Goal: Contribute content: Add original content to the website for others to see

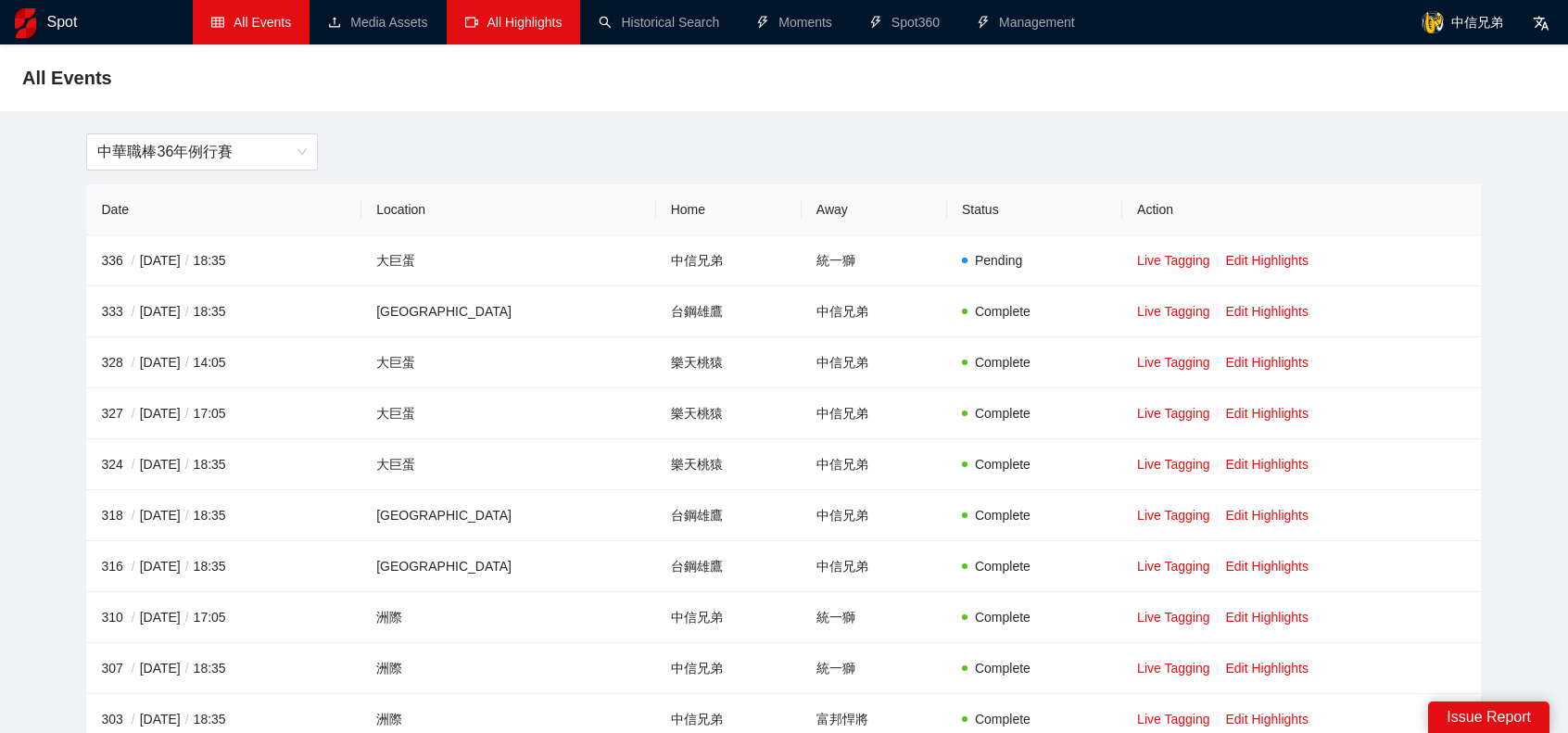
click at [513, 23] on link "All Highlights" at bounding box center [513, 22] width 98 height 15
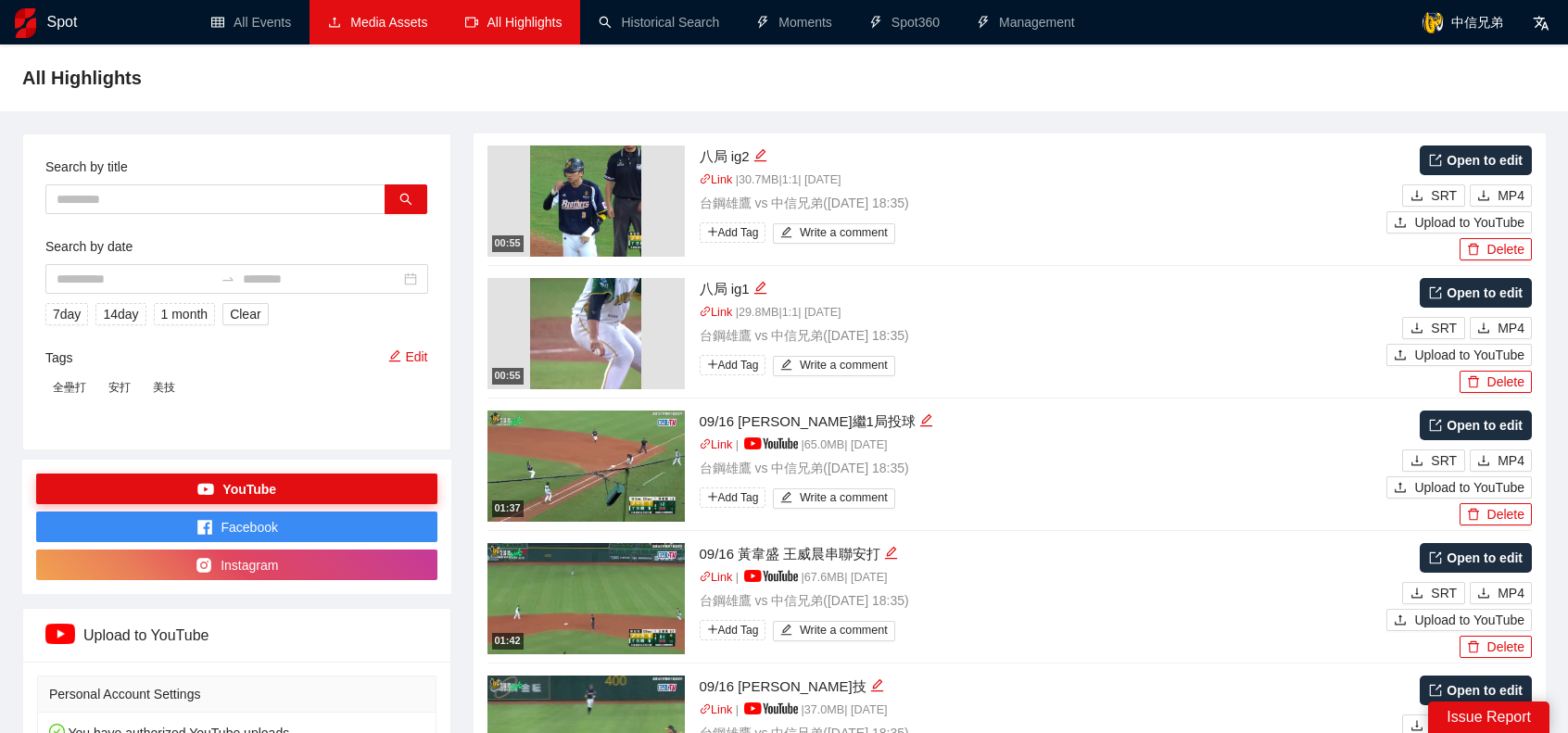
click at [385, 19] on link "Media Assets" at bounding box center [377, 22] width 99 height 15
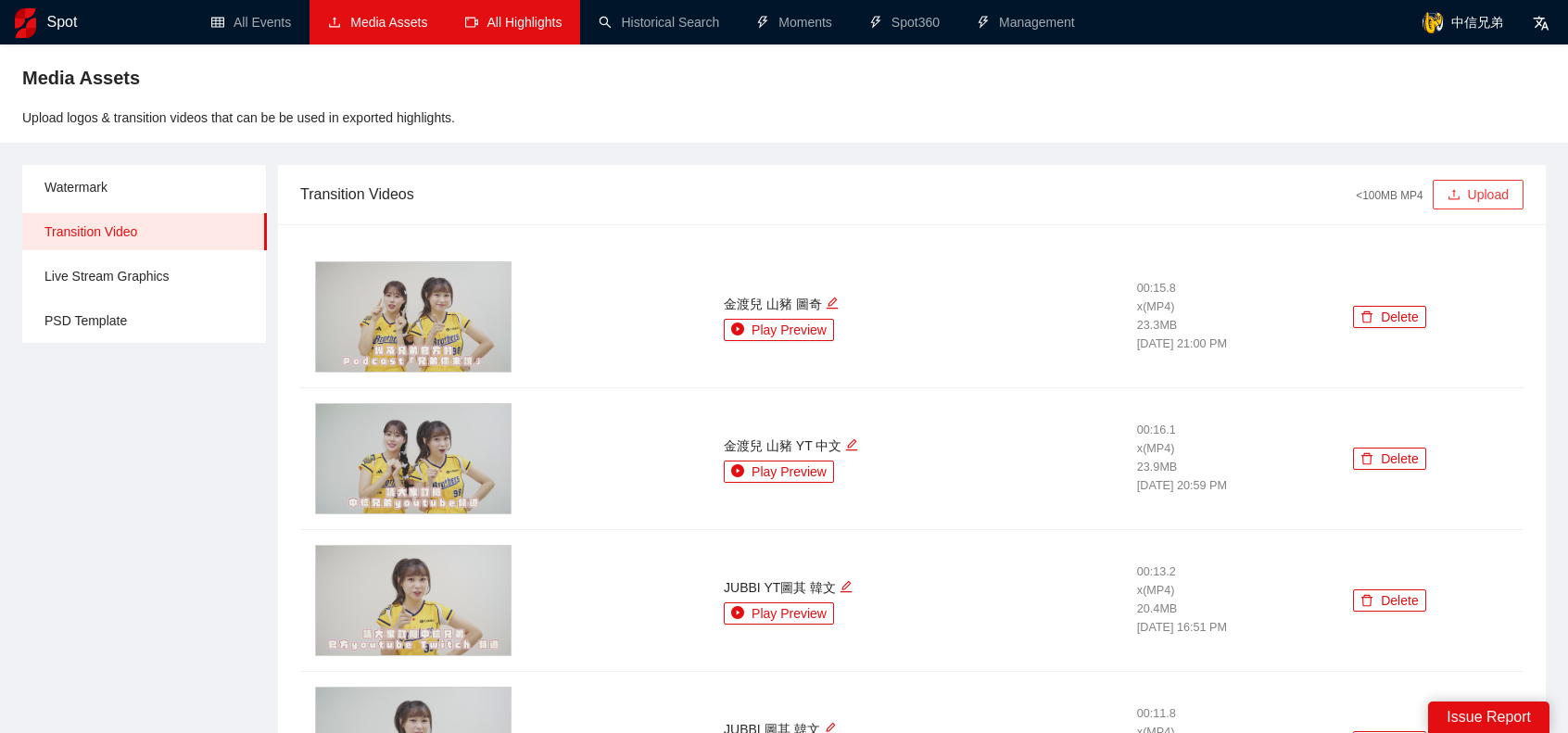
click at [1480, 182] on button "Upload" at bounding box center [1477, 195] width 91 height 30
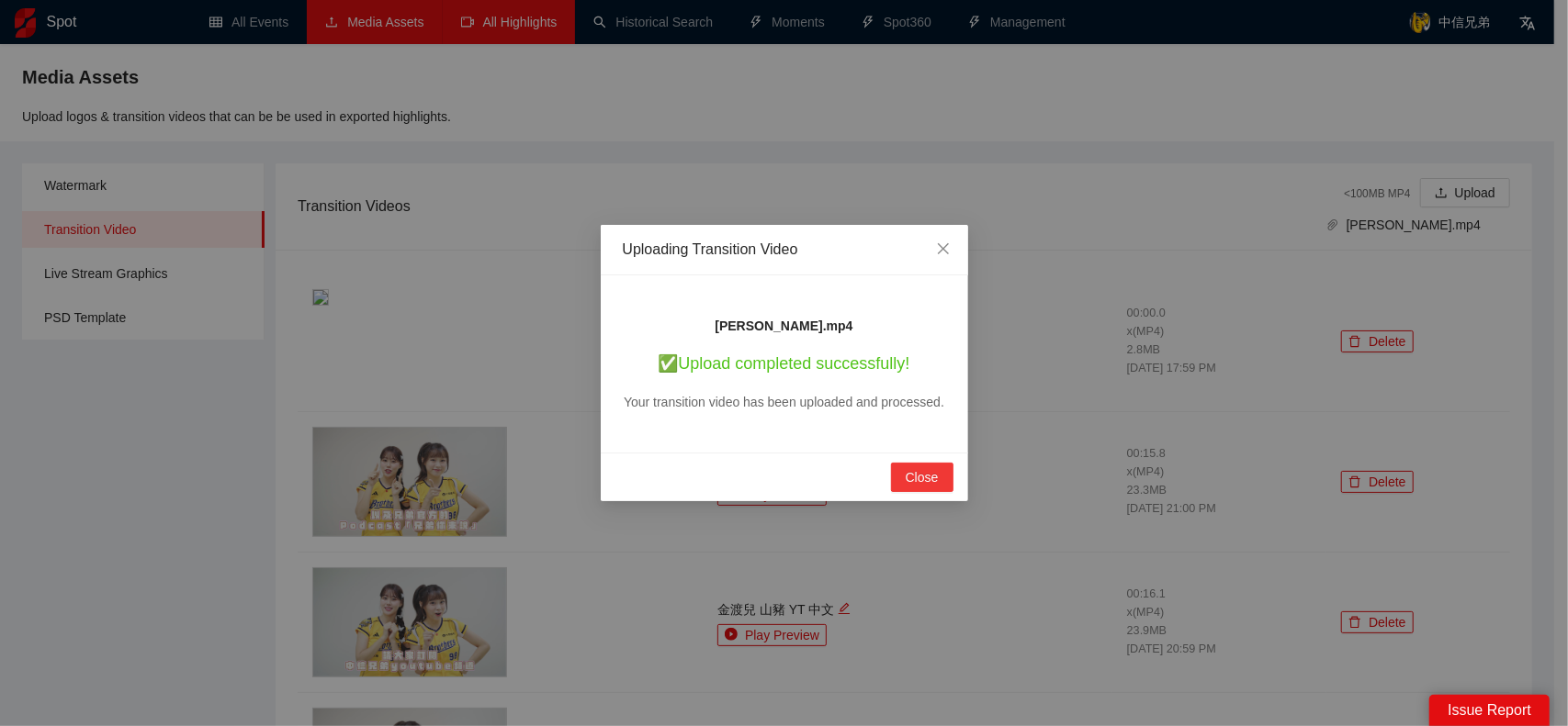
click at [921, 469] on span "Close" at bounding box center [923, 477] width 33 height 20
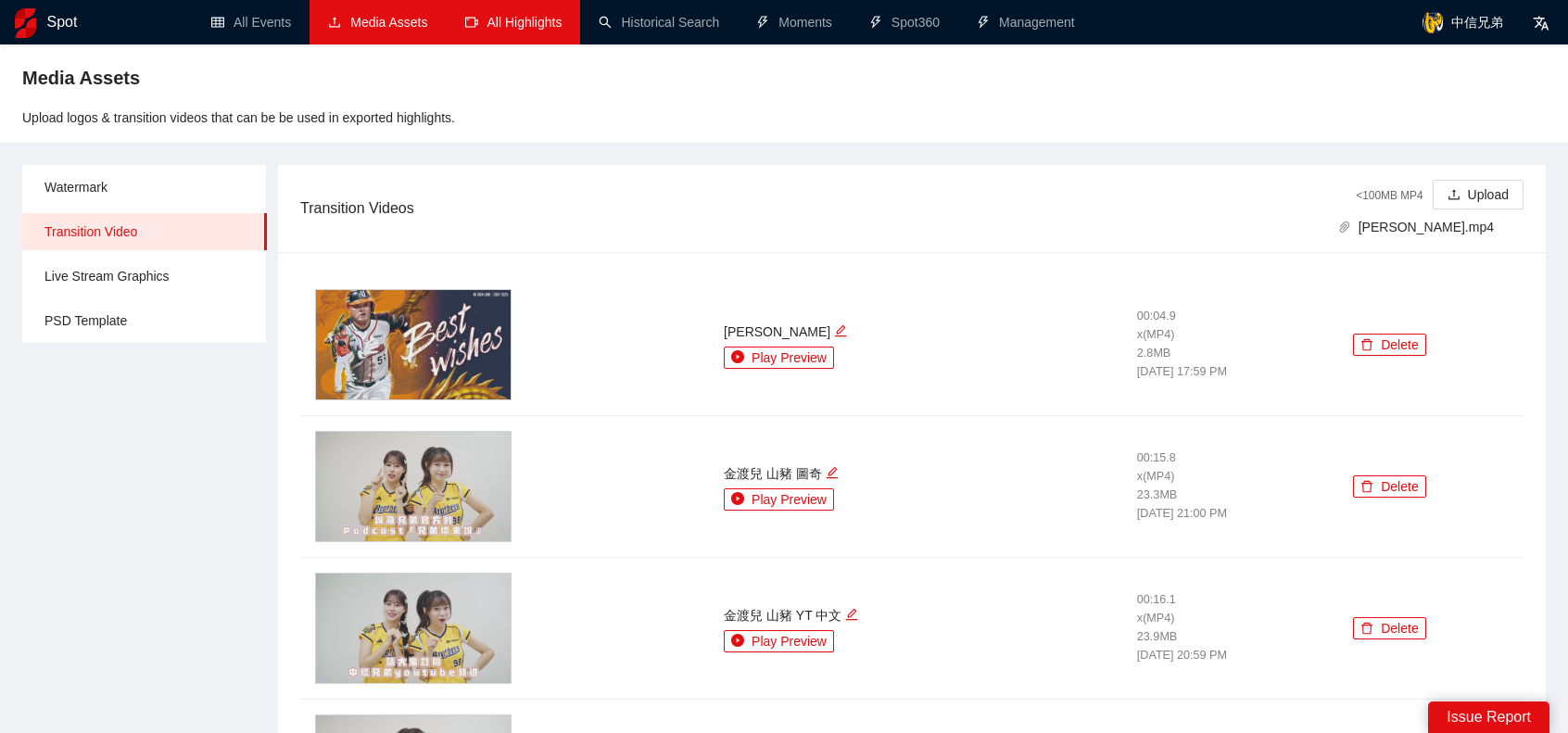
click at [1264, 100] on div "Upload logos & transition videos that can be be used in exported highlights." at bounding box center [784, 112] width 1524 height 32
click at [1494, 198] on button "Upload" at bounding box center [1477, 195] width 91 height 30
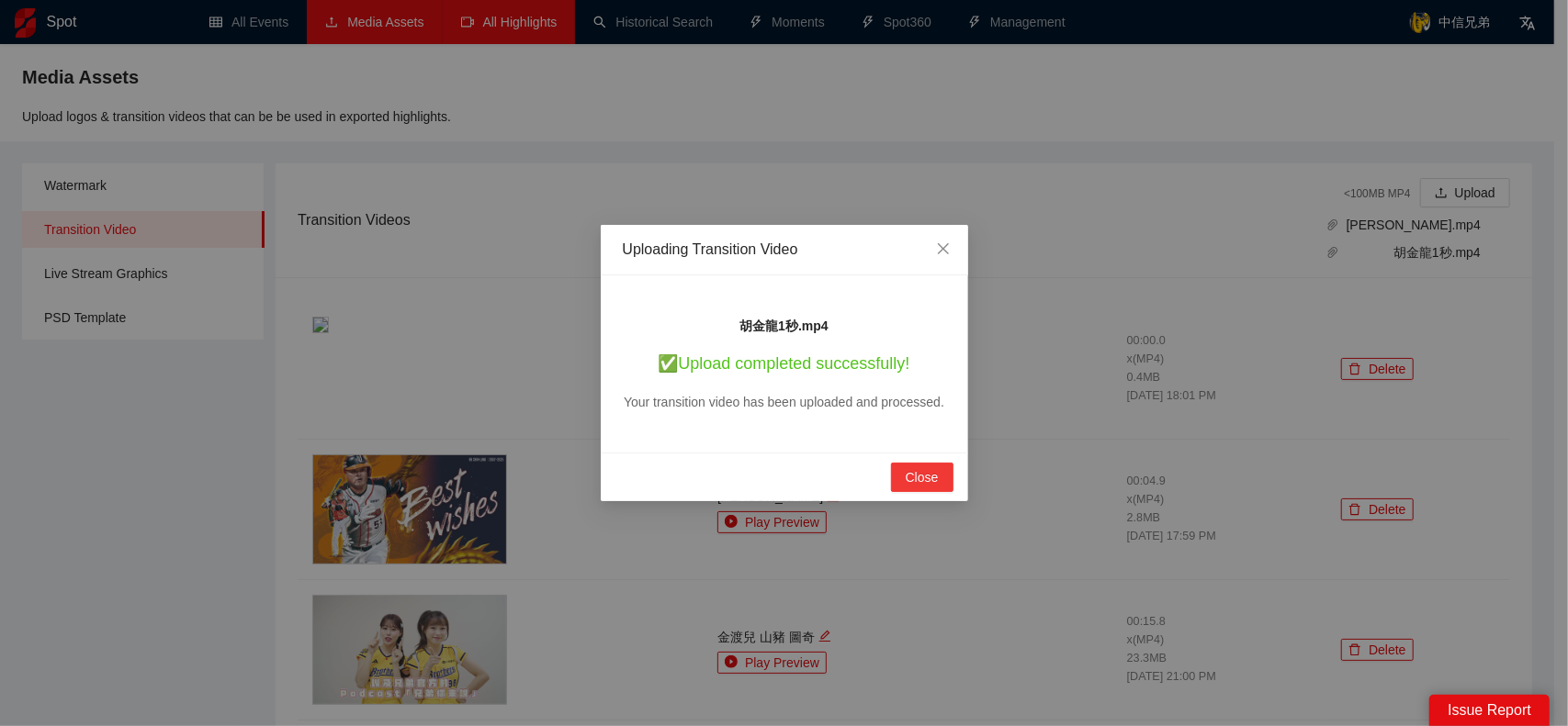
click at [933, 474] on span "Close" at bounding box center [923, 477] width 33 height 20
